Goal: Communication & Community: Answer question/provide support

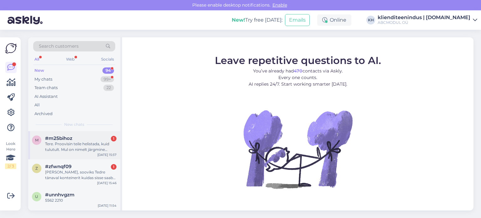
click at [70, 138] on span "#m25bihoz" at bounding box center [58, 138] width 27 height 6
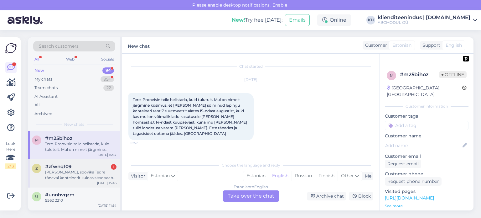
click at [66, 175] on div "[PERSON_NAME], sooviks Tedre tänaval konteinerit kuidas sisse saab? [PERSON_NAM…" at bounding box center [80, 174] width 71 height 11
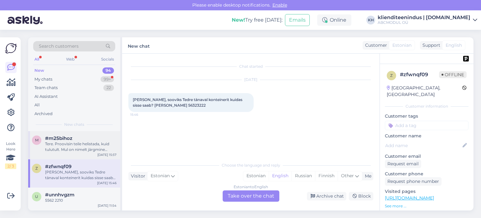
click at [74, 150] on div "Tere. Proovisin teile helistada, kuid tulutult. Mul on nimelt järgmine küsimus,…" at bounding box center [80, 146] width 71 height 11
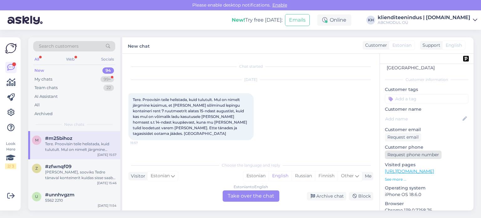
scroll to position [63, 0]
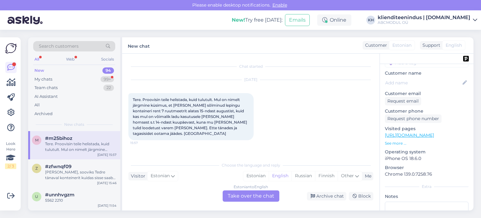
click at [254, 197] on div "Estonian to English Take over the chat" at bounding box center [251, 195] width 57 height 11
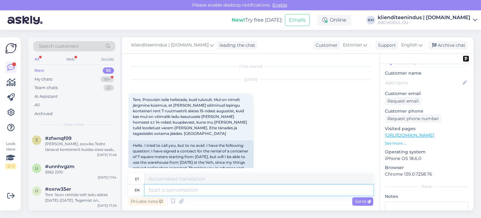
click at [214, 189] on textarea at bounding box center [259, 189] width 229 height 11
click at [407, 132] on p "[URL][DOMAIN_NAME]" at bounding box center [427, 135] width 84 height 7
click at [197, 190] on textarea at bounding box center [259, 189] width 229 height 11
type textarea "Tere"
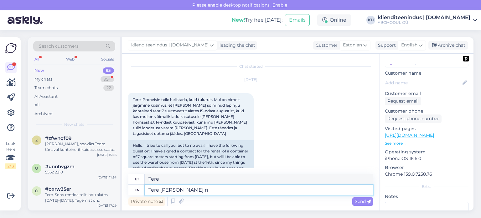
type textarea "Tere [PERSON_NAME] ni"
type textarea "Tere [PERSON_NAME]"
type textarea "Tere [PERSON_NAME] nimnele l"
type textarea "Tere [PERSON_NAME] nimnele"
type textarea "Tere [PERSON_NAME] nimnele ladu"
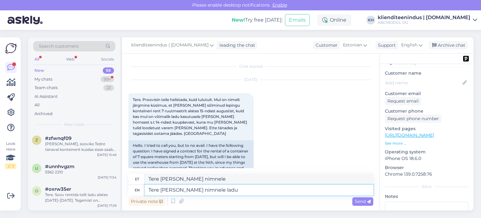
type textarea "Tere kellegi nimnele ladu"
type textarea "Tere [PERSON_NAME] nimnele ladu võtnud?"
type textarea "Tere [PERSON_NAME] nimele ladu võtnud?"
click at [250, 194] on textarea "Tere [PERSON_NAME] nimele ladu võtnud?" at bounding box center [259, 189] width 229 height 11
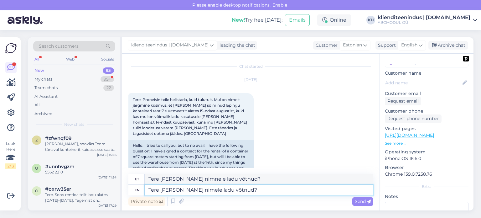
type textarea "Tere [PERSON_NAME] nimele ladu võtnud?"
click at [158, 190] on textarea "Tere [PERSON_NAME] nimele ladu võtnud?" at bounding box center [259, 189] width 229 height 11
type textarea "[PERSON_NAME], K [PERSON_NAME] nimele ladu võtnud?"
type textarea "[PERSON_NAME], [PERSON_NAME] nimele ladu võtnud?"
type textarea "[PERSON_NAME], Jah ikka saab, [PERSON_NAME] nimele ladu võtnud?"
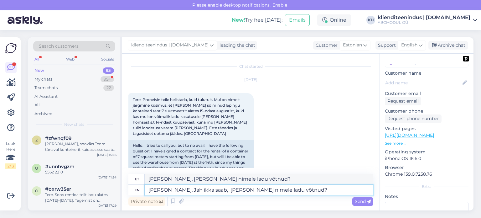
type textarea "[PERSON_NAME], Jah ikka saab, [PERSON_NAME] nimele ladu võtnud?"
click at [243, 189] on textarea "[PERSON_NAME], Jah ikka saab, [PERSON_NAME] nimele ladu võtnud?" at bounding box center [259, 189] width 229 height 11
type textarea "[PERSON_NAME], Jah ikka saab, [PERSON_NAME] nimele ladu rendile võtnud?"
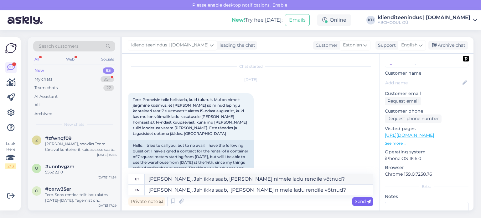
click at [355, 200] on span "Send" at bounding box center [363, 201] width 16 height 6
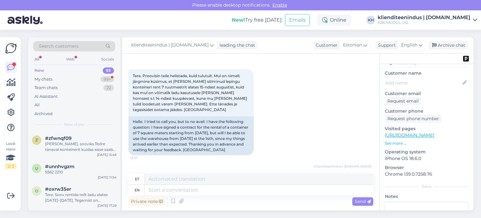
scroll to position [49, 0]
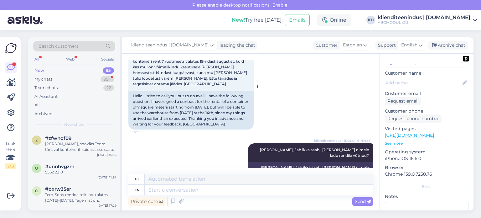
click at [228, 118] on div "Hello. I tried to call you, but to no avail. I have the following question: I h…" at bounding box center [190, 110] width 125 height 39
copy div "[PERSON_NAME]"
